Goal: Task Accomplishment & Management: Manage account settings

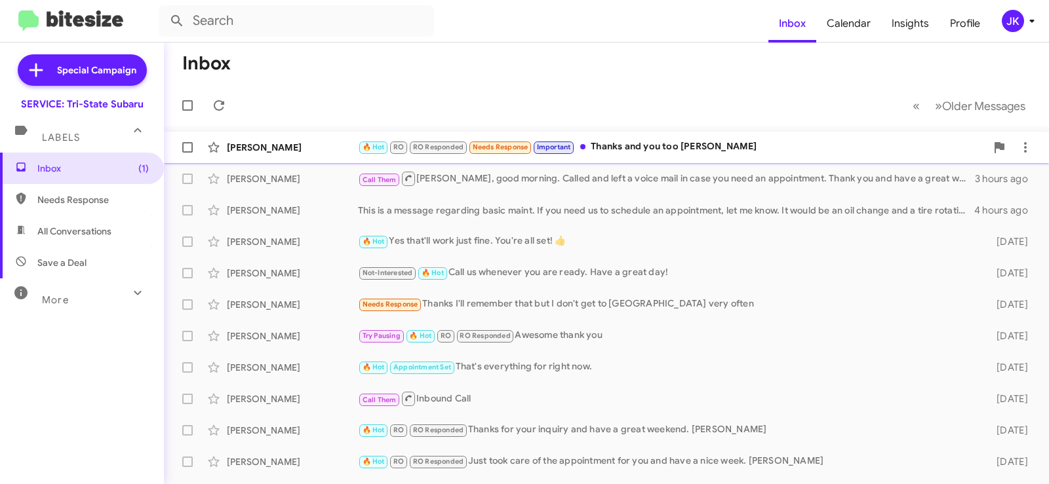
click at [660, 144] on div "🔥 Hot RO RO Responded Needs Response Important Thanks and you too [PERSON_NAME]" at bounding box center [672, 147] width 628 height 15
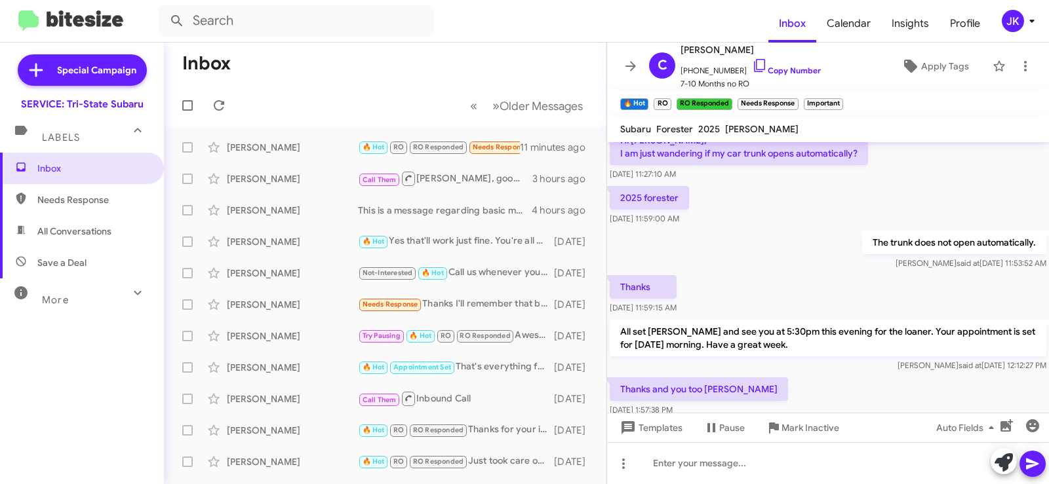
scroll to position [430, 0]
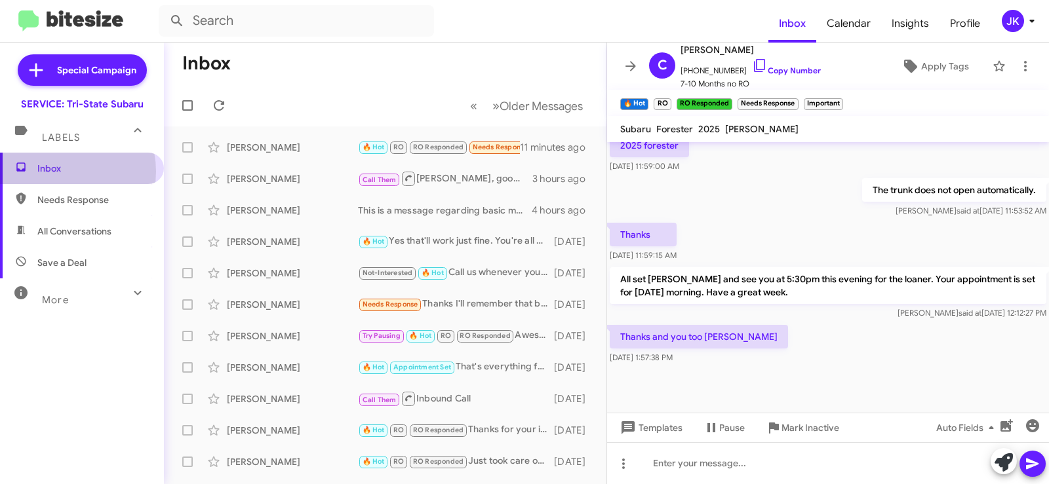
click at [56, 172] on span "Inbox" at bounding box center [92, 168] width 111 height 13
